Goal: Find specific page/section: Find specific page/section

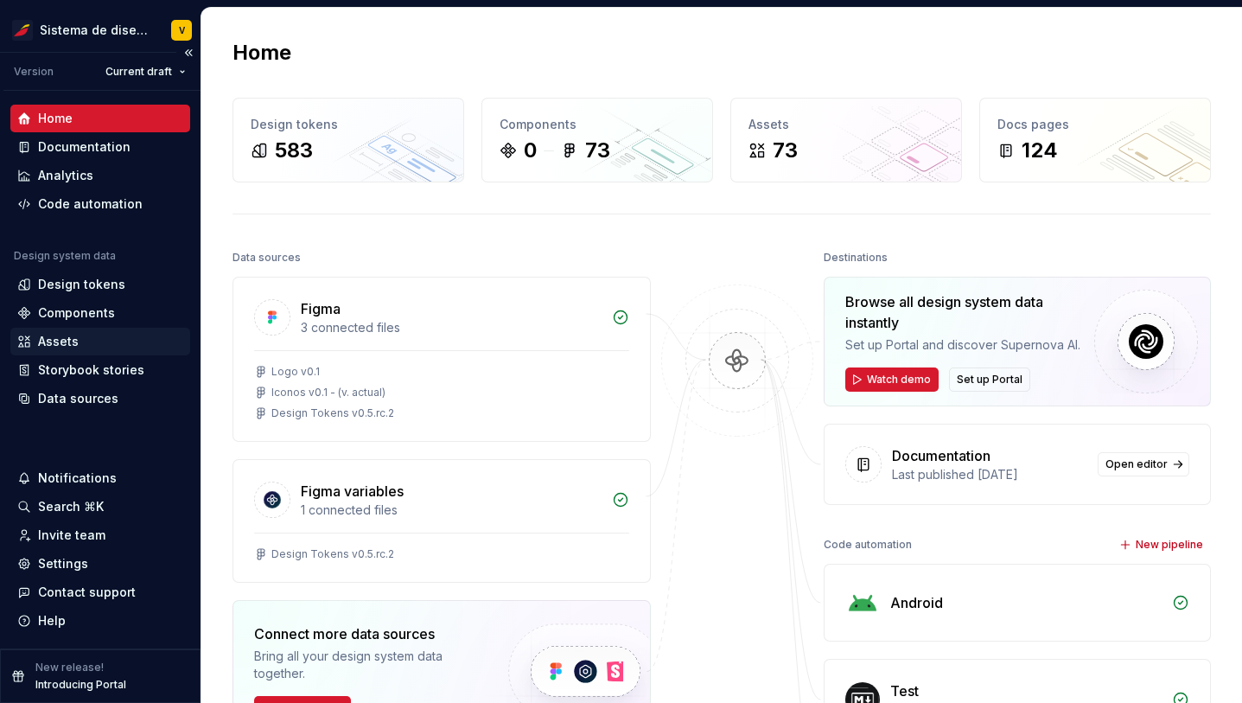
click at [72, 340] on div "Assets" at bounding box center [58, 341] width 41 height 17
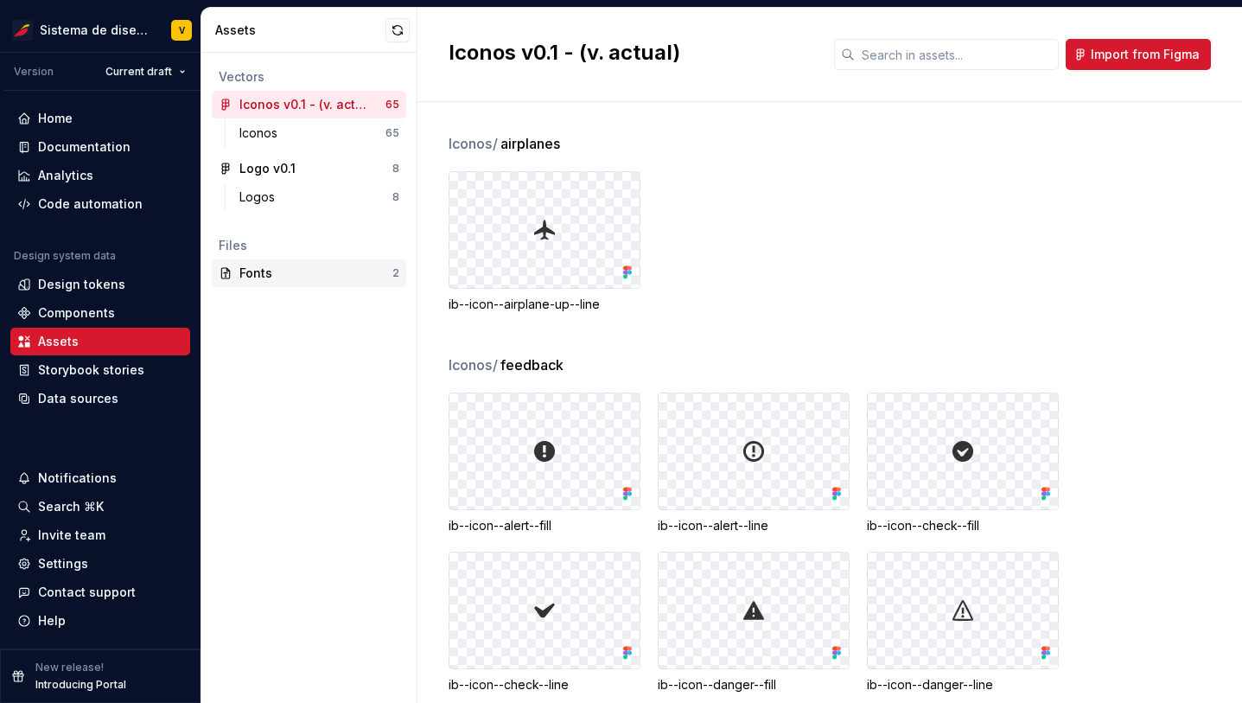
click at [277, 277] on div "Fonts" at bounding box center [315, 272] width 153 height 17
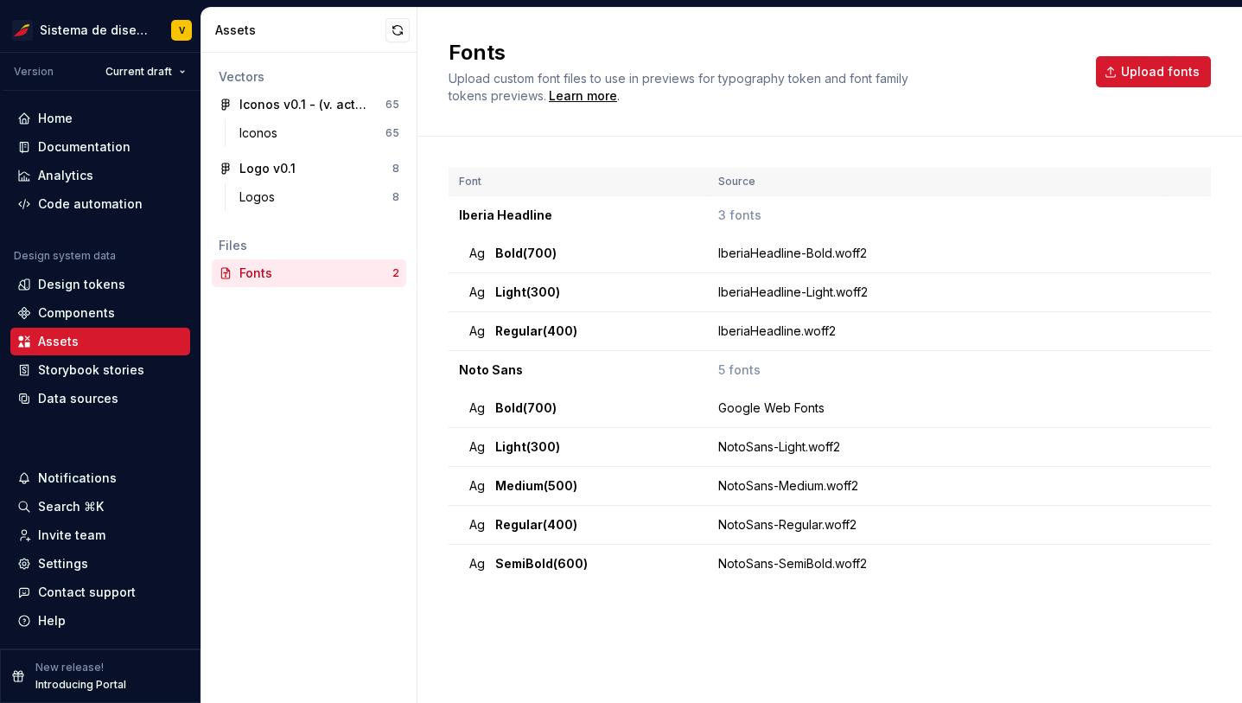
click at [301, 397] on div "Vectors Iconos v0.1 - (v. actual) 65 Iconos 65 Logo v0.1 8 Logos 8 Files Fonts 2" at bounding box center [308, 378] width 215 height 650
click at [66, 373] on div "Storybook stories" at bounding box center [91, 369] width 106 height 17
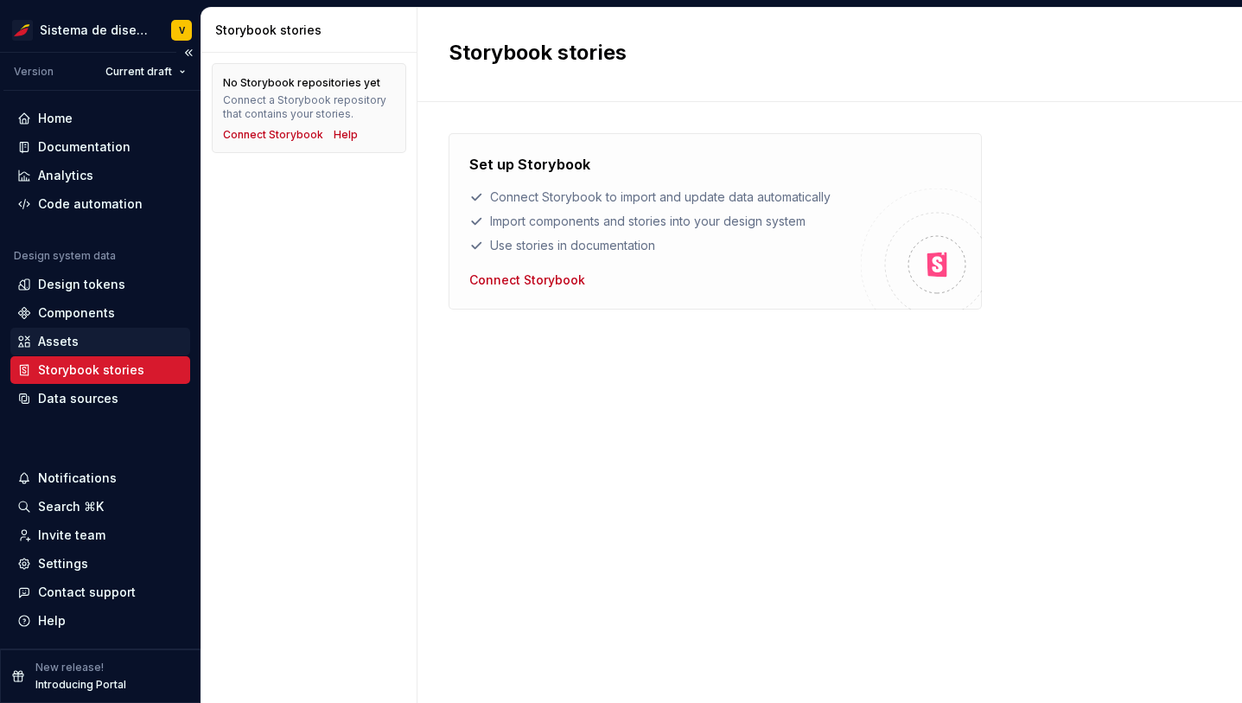
click at [63, 337] on div "Assets" at bounding box center [58, 341] width 41 height 17
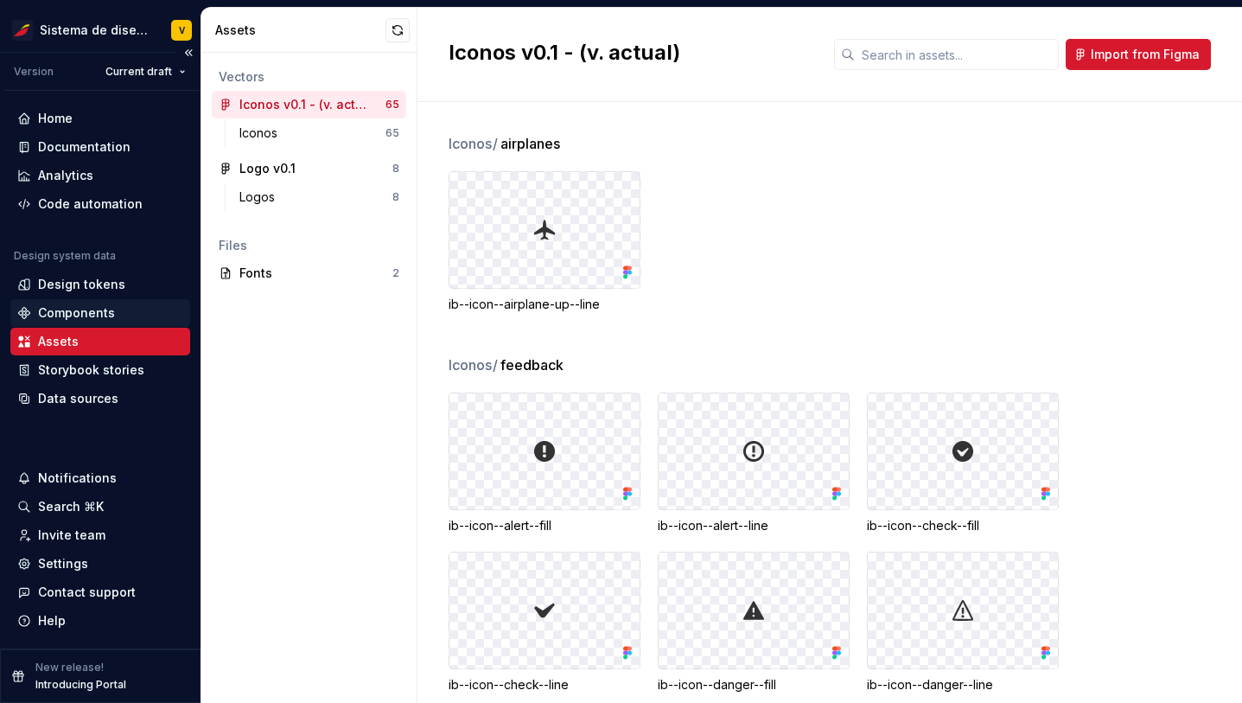
click at [67, 309] on div "Components" at bounding box center [76, 312] width 77 height 17
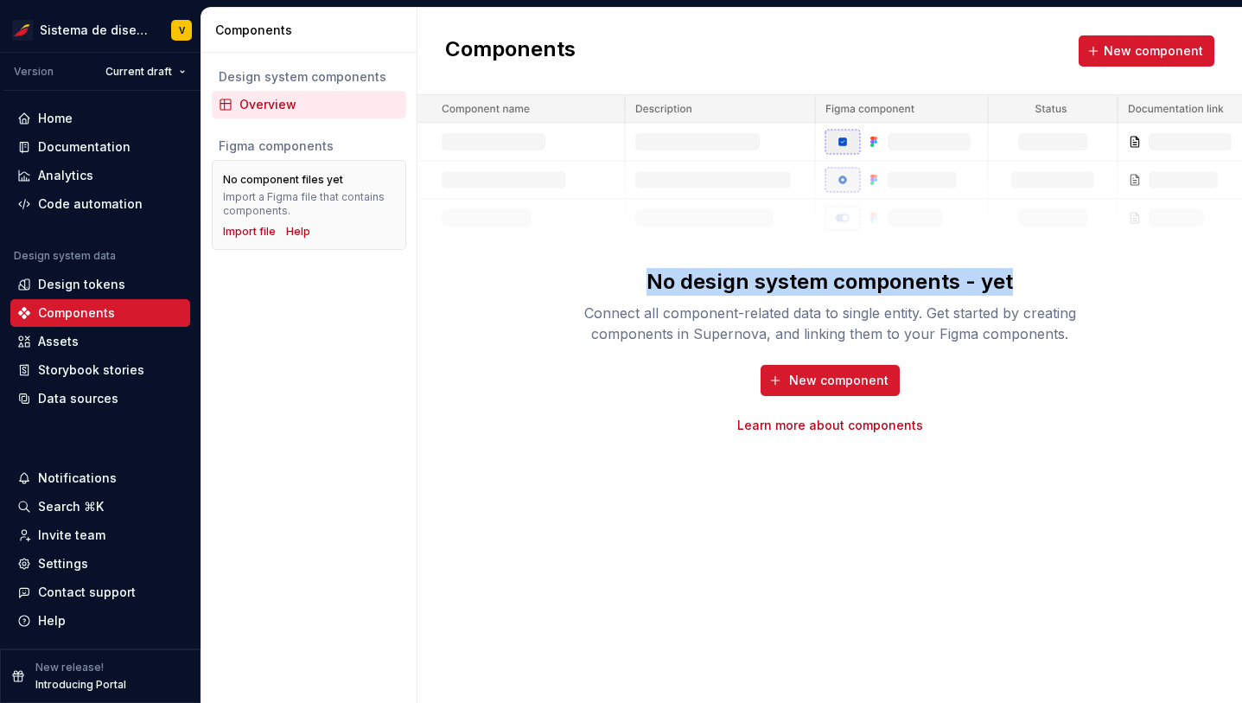
drag, startPoint x: 651, startPoint y: 281, endPoint x: 1014, endPoint y: 277, distance: 363.8
click at [1014, 277] on div "No design system components - yet Connect all component-related data to single …" at bounding box center [829, 306] width 553 height 76
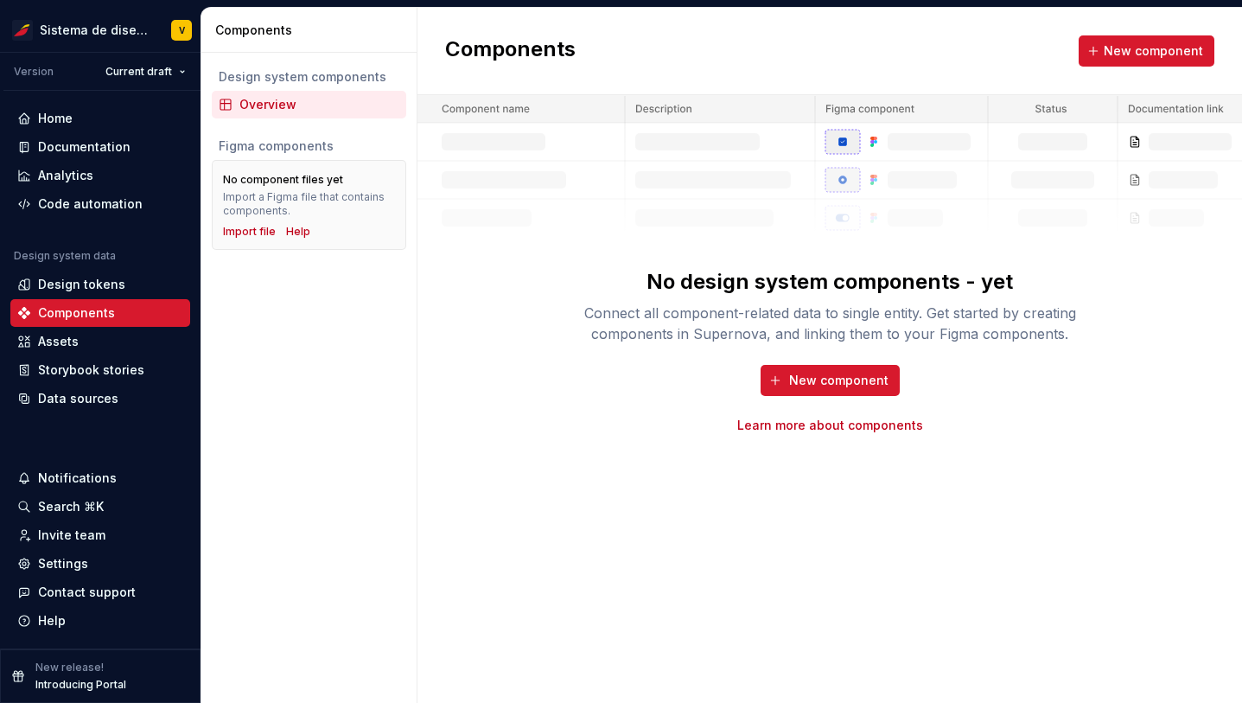
click at [575, 288] on div "No design system components - yet Connect all component-related data to single …" at bounding box center [829, 306] width 553 height 76
